Goal: Task Accomplishment & Management: Use online tool/utility

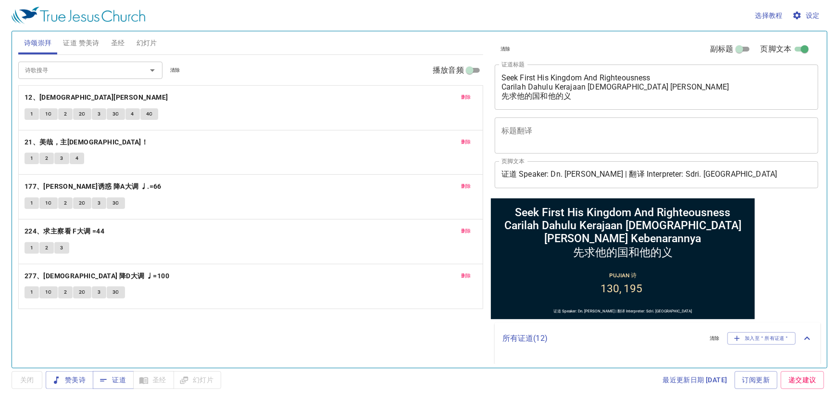
click at [366, 361] on div "诗颂崇拜 证道 赞美诗 圣经 幻灯片 诗歌搜寻 诗歌搜寻 清除 播放音频 删除 12、耶稣尊名 1 1C 2 2C 3 3C 4 4C 删除 21、美哉，主耶…" at bounding box center [250, 195] width 473 height 336
click at [466, 93] on span "删除" at bounding box center [466, 97] width 10 height 9
click at [466, 138] on span "删除" at bounding box center [466, 142] width 10 height 9
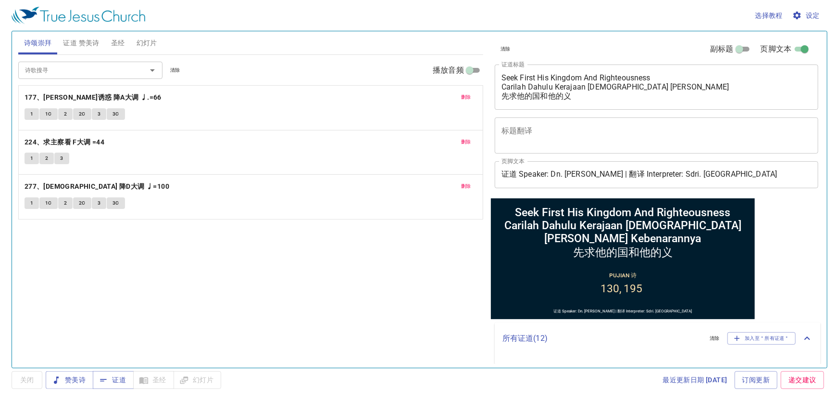
click at [466, 93] on span "删除" at bounding box center [466, 97] width 10 height 9
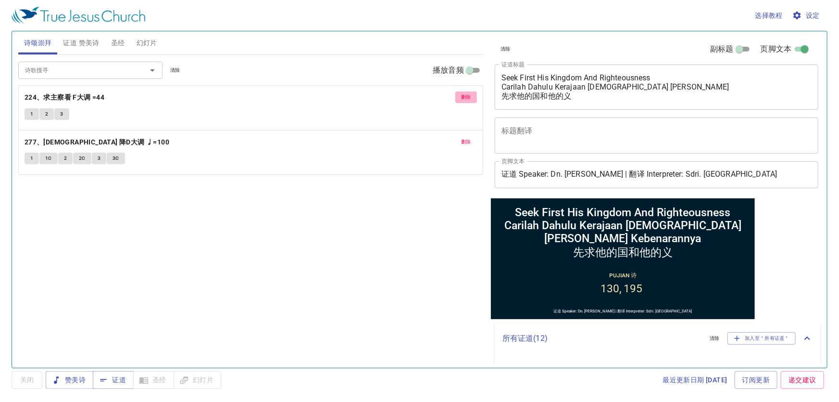
click at [466, 93] on span "删除" at bounding box center [466, 97] width 10 height 9
click at [466, 138] on span "删除" at bounding box center [466, 142] width 10 height 9
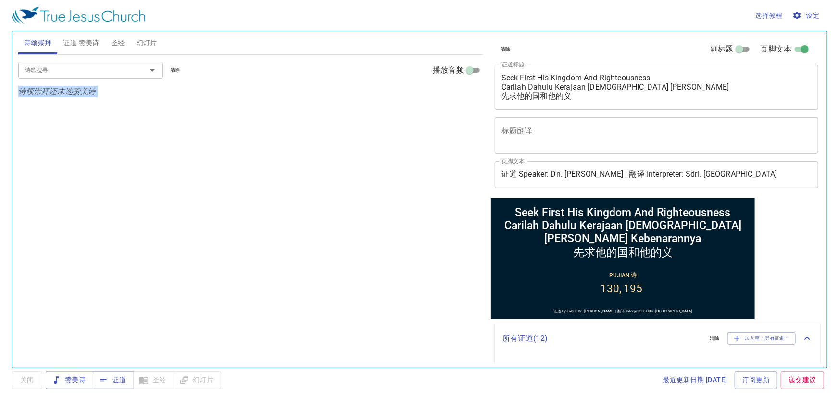
click at [466, 92] on p "诗颂崇拜还未选赞美诗" at bounding box center [250, 92] width 465 height 12
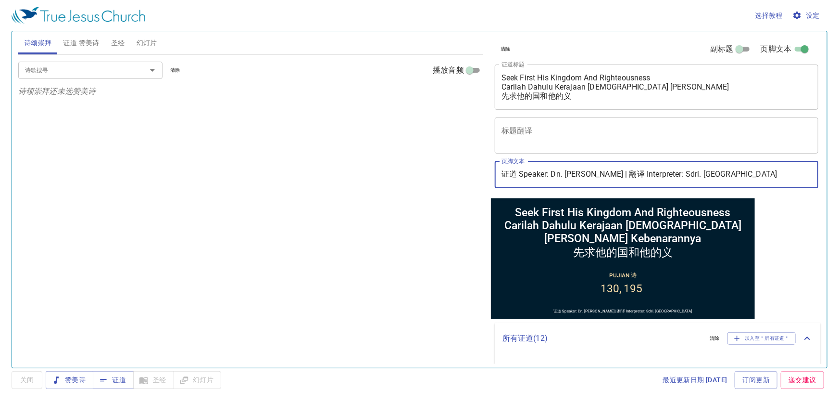
drag, startPoint x: 551, startPoint y: 171, endPoint x: 598, endPoint y: 169, distance: 46.7
click at [598, 169] on input "证道 Speaker: Dn. Titus Hee | 翻译 Interpreter: Sdri. Sharley" at bounding box center [657, 174] width 324 height 27
type input "证道 Speaker: Bro. Edward | 翻译 Interpreter: Sdri. Sharley"
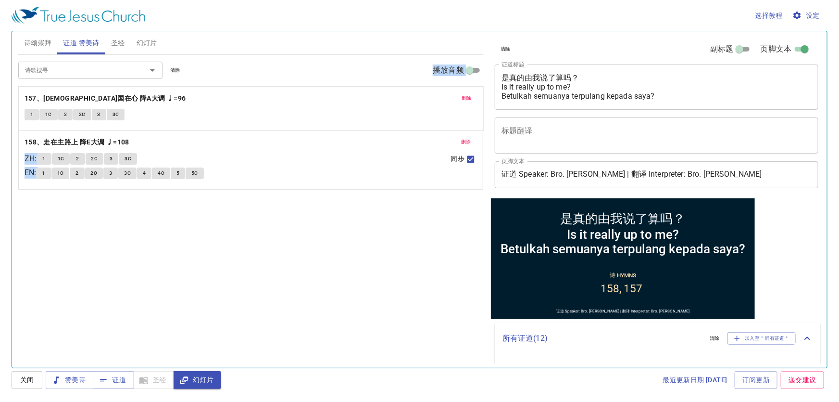
click at [176, 68] on div "诗歌搜寻 诗歌搜寻 清除 播放音频 删除 158、走在主路上 降E大调 ♩=108 ZH : 1 1C 2 2C 3 3C EN : 1 1C 2 2C 3 …" at bounding box center [250, 122] width 465 height 135
click at [143, 250] on div "诗歌搜寻 诗歌搜寻 清除 播放音频 删除 158、走在主路上 降E大调 ♩=108 ZH : 1 1C 2 2C 3 3C EN : 1 1C 2 2C 3 …" at bounding box center [250, 207] width 465 height 305
click at [81, 236] on div "诗歌搜寻 诗歌搜寻 清除 播放音频 删除 158、走在主路上 降E大调 ♩=108 ZH : 1 1C 2 2C 3 3C EN : 1 1C 2 2C 3 …" at bounding box center [250, 207] width 465 height 305
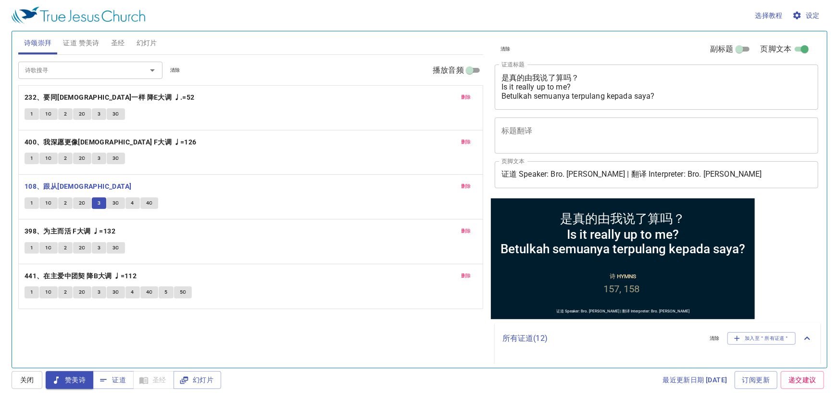
click at [113, 203] on span "3C" at bounding box center [116, 203] width 7 height 9
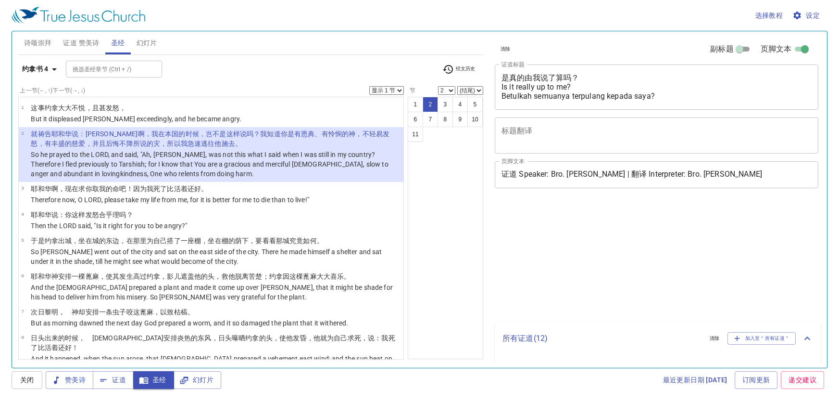
select select "2"
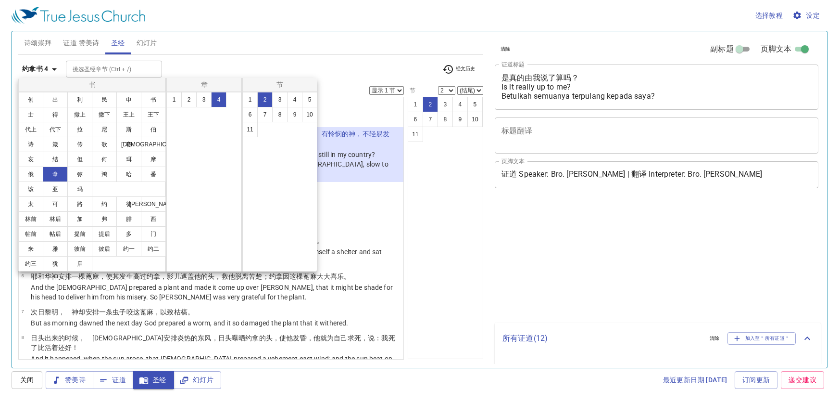
select select "2"
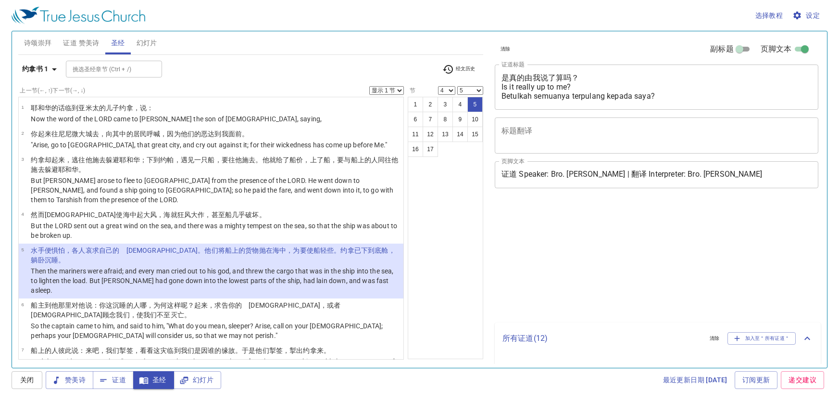
select select "4"
select select "5"
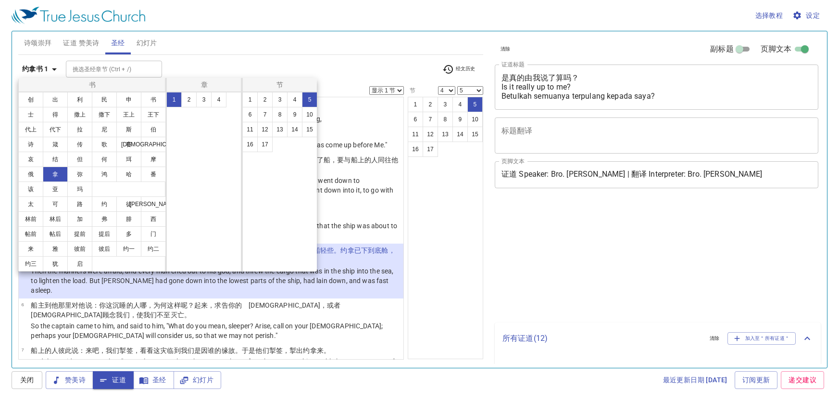
select select "4"
select select "5"
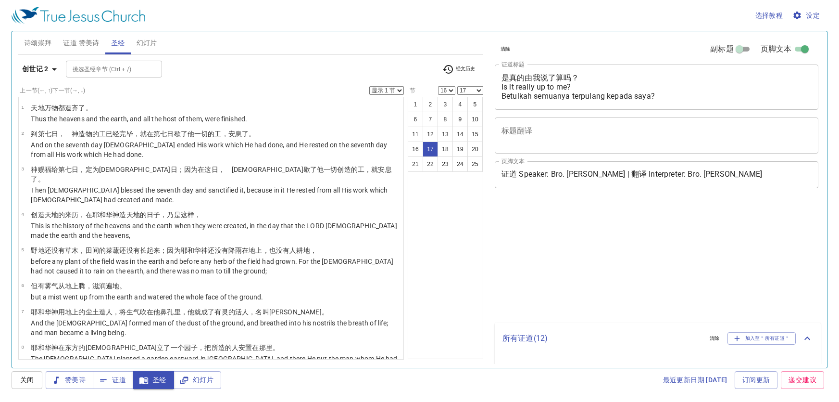
select select "16"
select select "17"
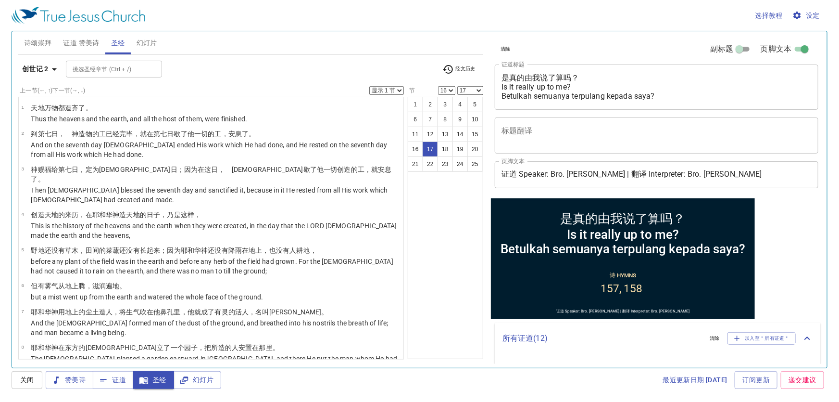
scroll to position [343, 0]
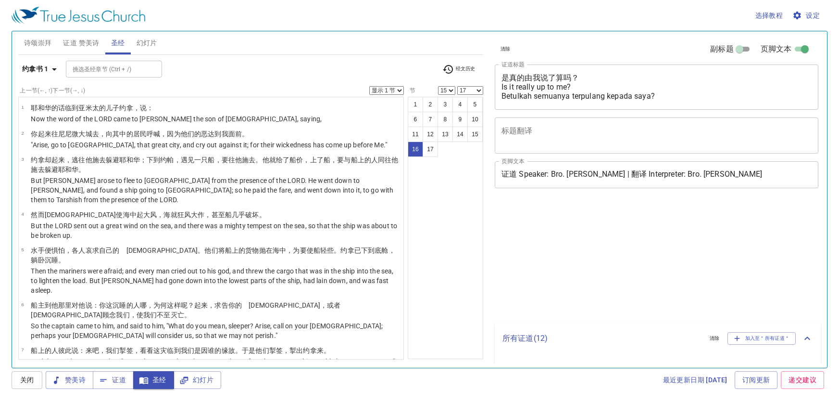
select select "15"
select select "17"
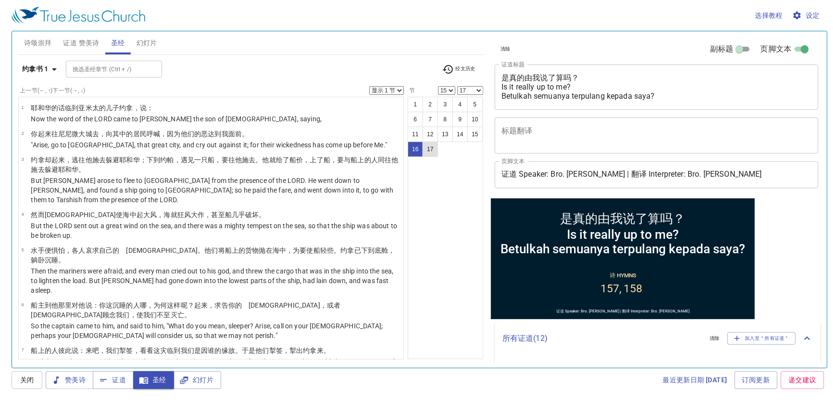
click at [430, 147] on button "17" at bounding box center [430, 148] width 15 height 15
click at [428, 149] on button "17" at bounding box center [430, 148] width 15 height 15
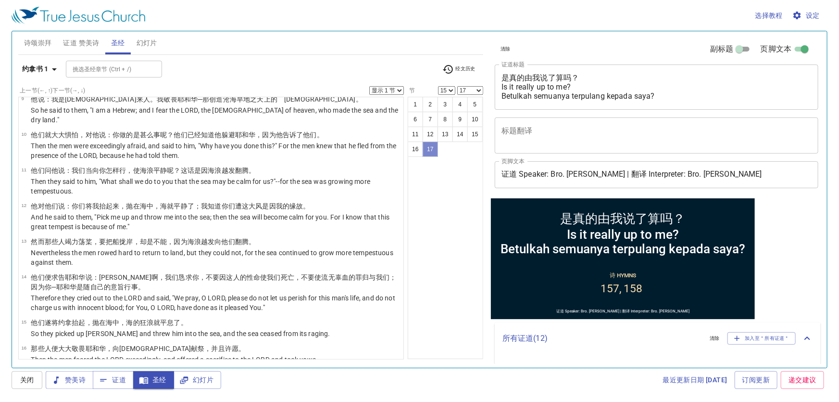
click at [428, 149] on button "17" at bounding box center [430, 148] width 15 height 15
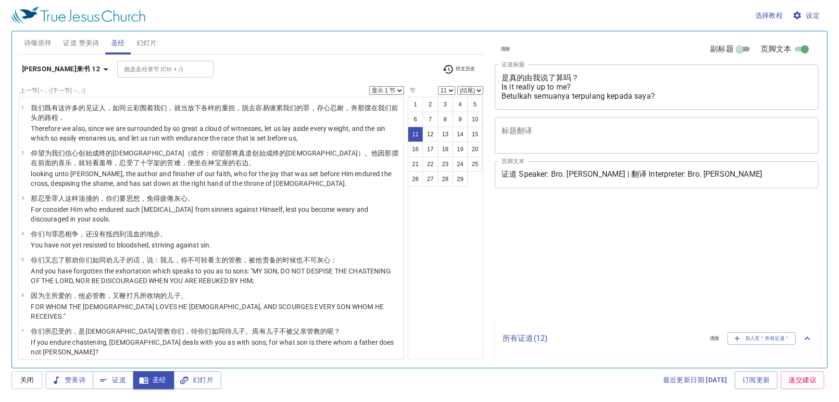
select select "11"
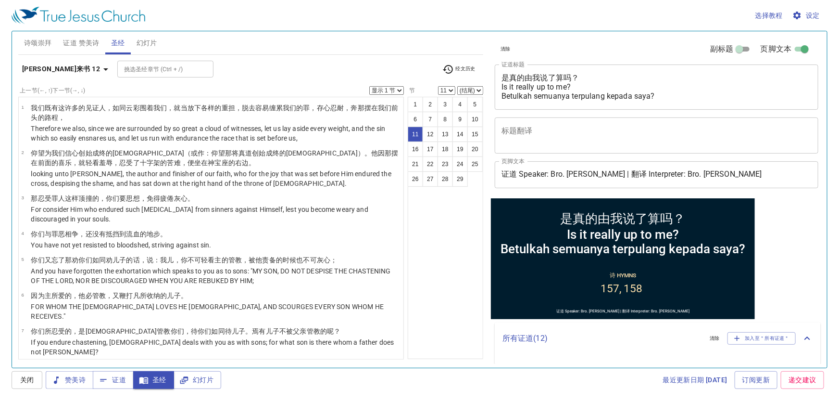
click at [37, 70] on b "[PERSON_NAME]来书 12" at bounding box center [61, 69] width 78 height 12
